Goal: Entertainment & Leisure: Consume media (video, audio)

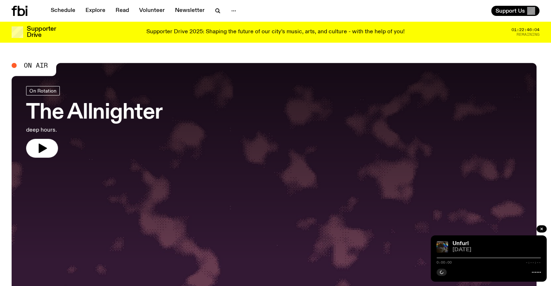
scroll to position [30, 0]
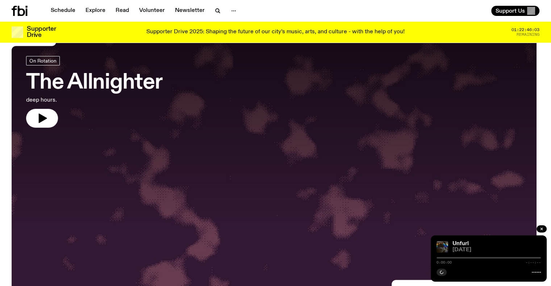
click at [122, 82] on h3 "The Allnighter" at bounding box center [94, 83] width 136 height 20
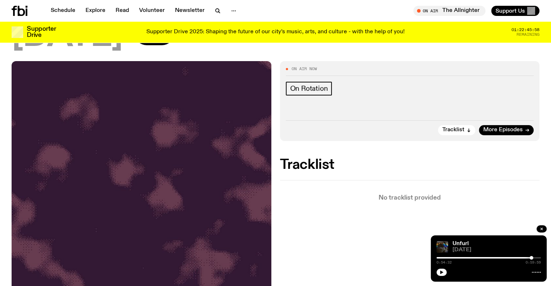
scroll to position [71, 0]
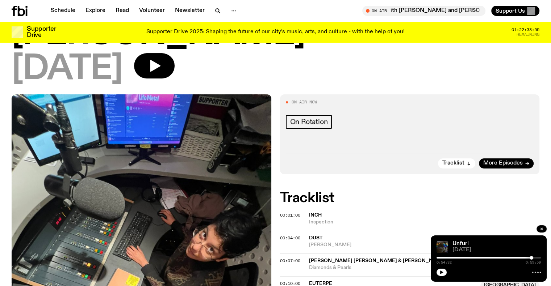
scroll to position [122, 0]
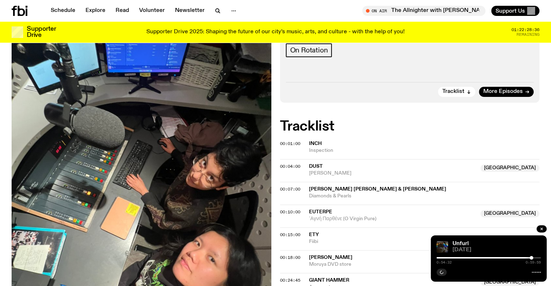
scroll to position [183, 0]
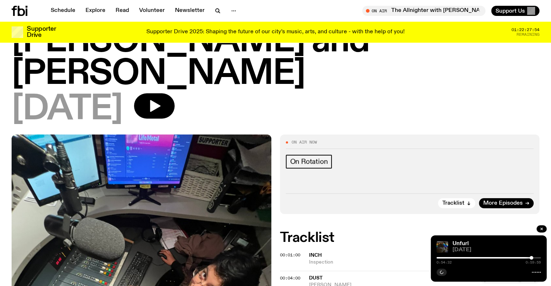
scroll to position [71, 0]
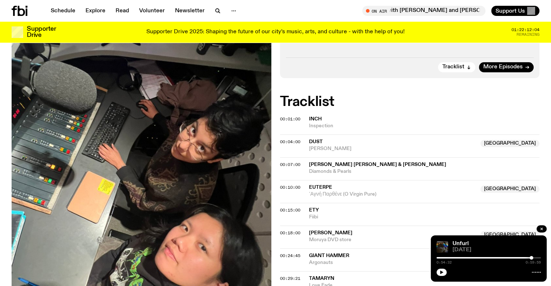
scroll to position [157, 0]
